Goal: Check status: Check status

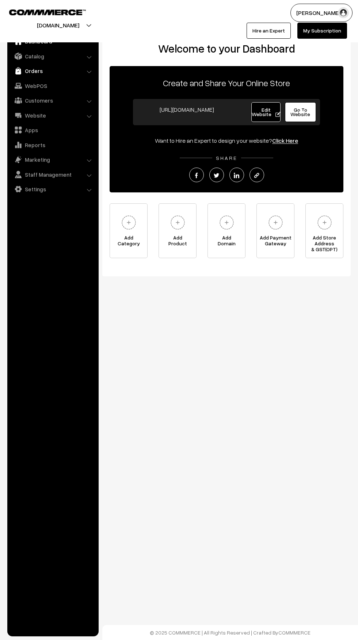
click at [18, 70] on img at bounding box center [18, 70] width 7 height 7
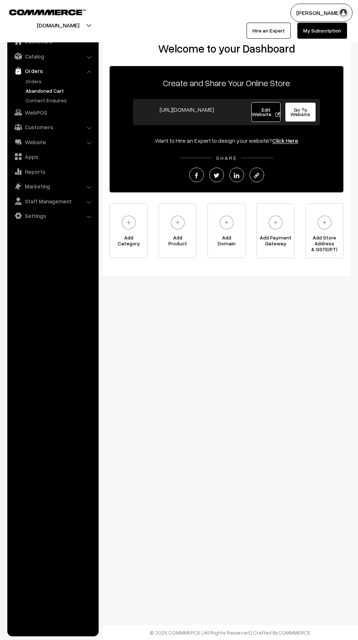
click at [24, 87] on link "Abandoned Cart" at bounding box center [60, 91] width 72 height 8
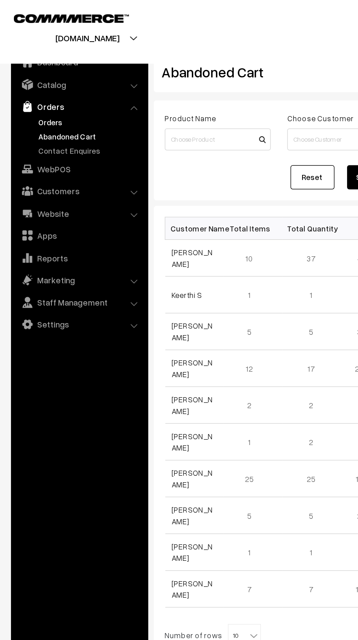
click at [27, 81] on link "Orders" at bounding box center [60, 81] width 72 height 8
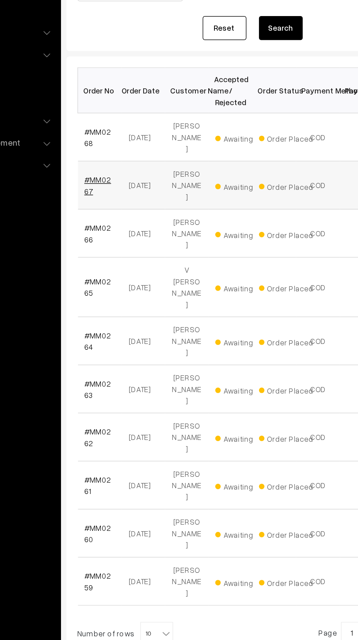
click at [123, 223] on link "#MM0267" at bounding box center [123, 230] width 18 height 14
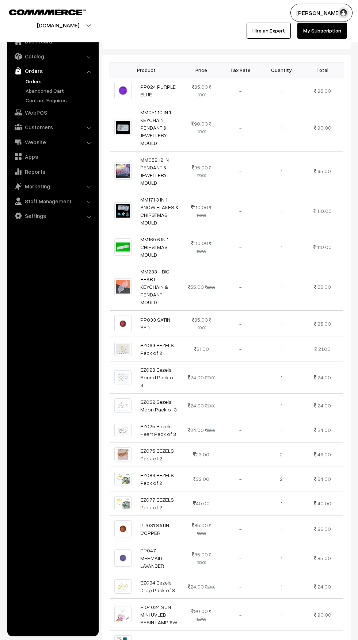
scroll to position [490, 0]
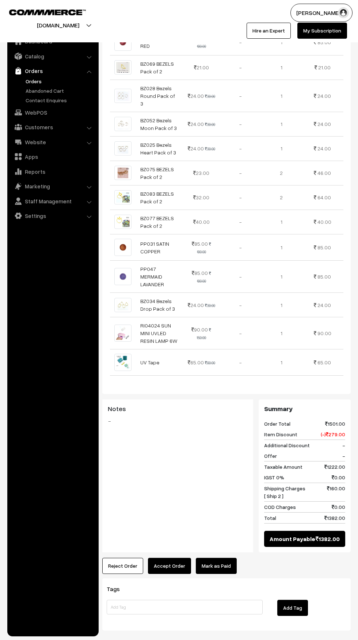
click at [19, 75] on link "Orders" at bounding box center [52, 70] width 87 height 13
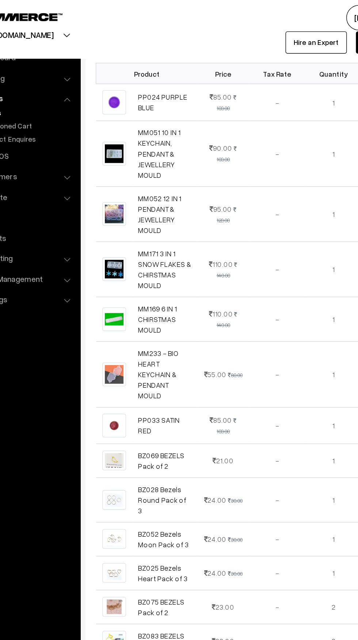
scroll to position [0, 0]
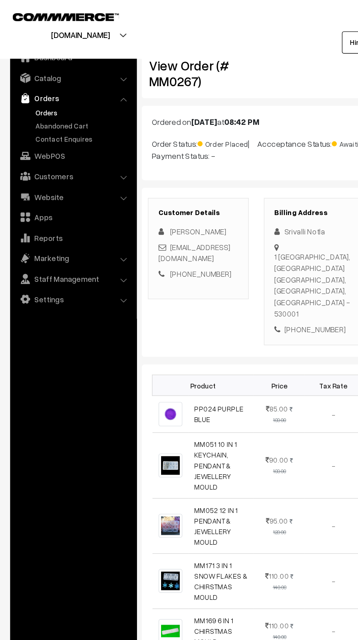
click at [30, 80] on link "Orders" at bounding box center [60, 81] width 72 height 8
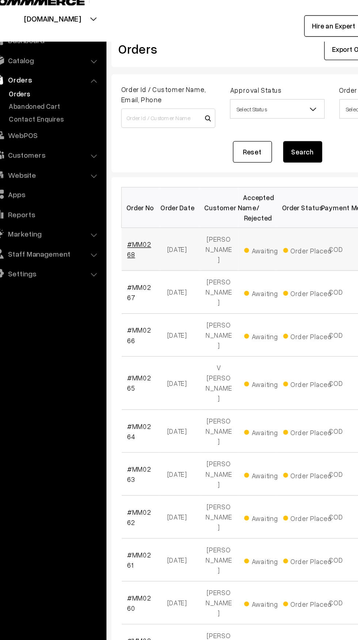
click at [115, 198] on link "#MM0268" at bounding box center [123, 198] width 18 height 14
